Goal: Use online tool/utility: Utilize a website feature to perform a specific function

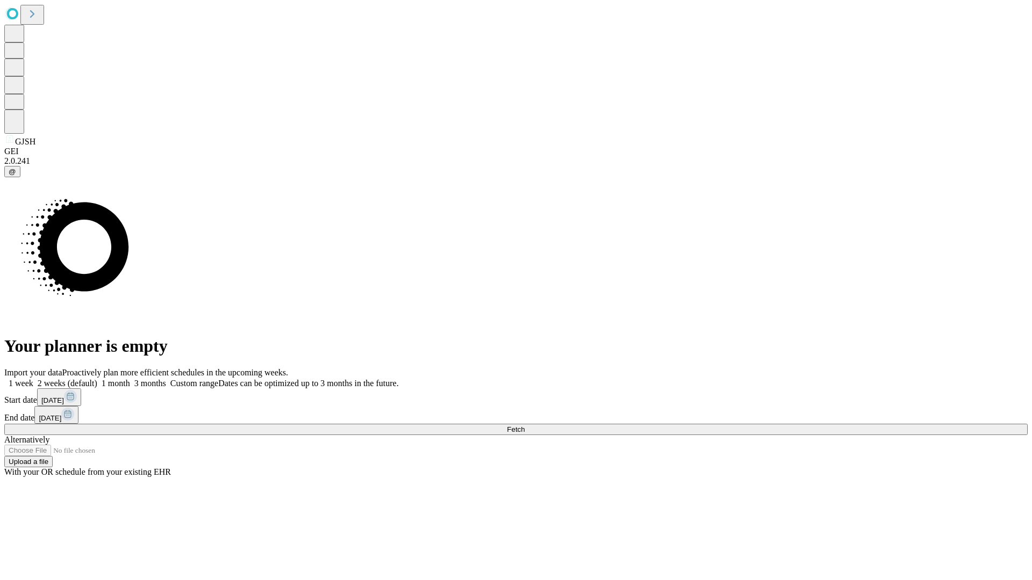
click at [524, 426] on span "Fetch" at bounding box center [516, 430] width 18 height 8
